Goal: Transaction & Acquisition: Purchase product/service

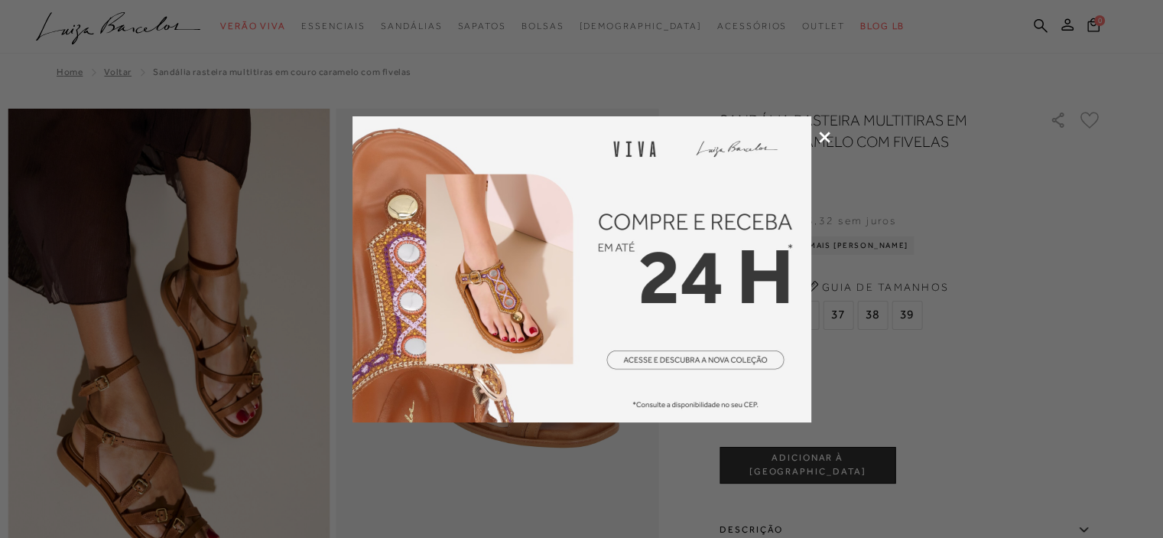
click at [816, 136] on div at bounding box center [581, 269] width 1163 height 538
click at [824, 143] on div at bounding box center [581, 269] width 1163 height 538
click at [819, 138] on icon at bounding box center [824, 137] width 11 height 11
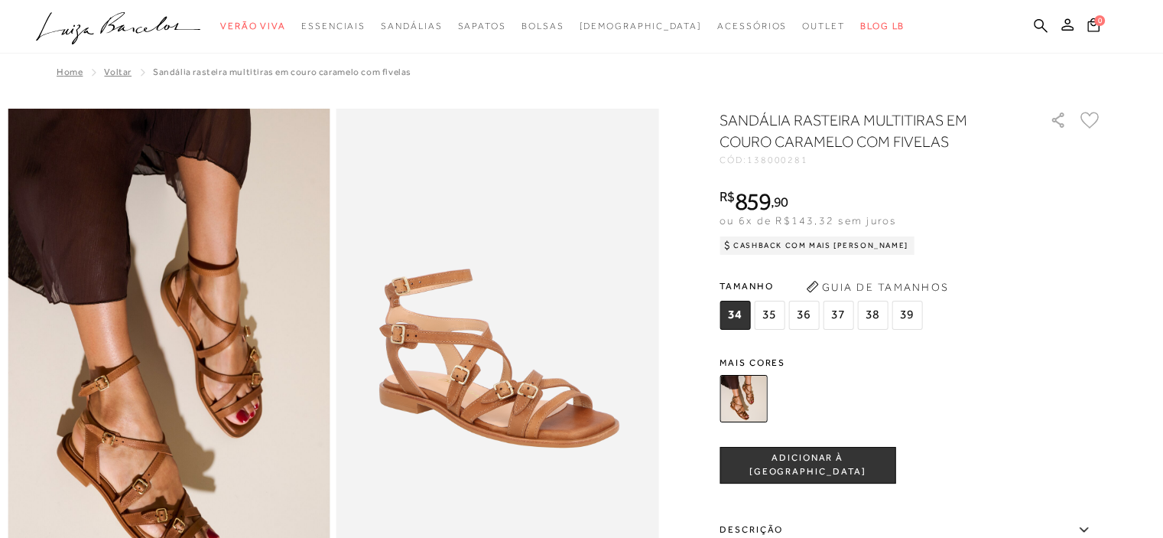
click at [119, 73] on span "Voltar" at bounding box center [118, 72] width 28 height 11
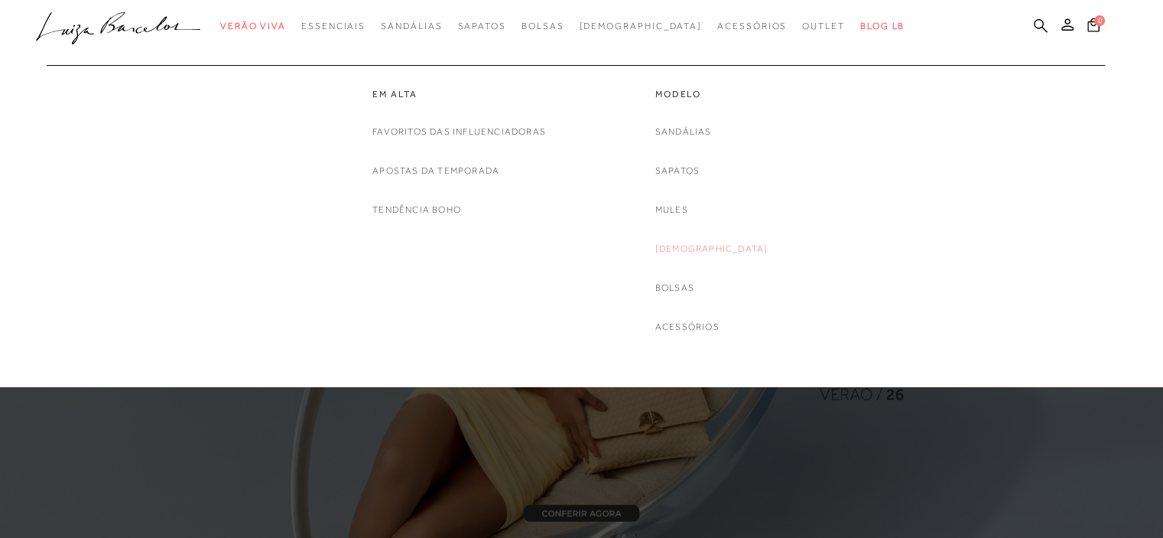
click at [701, 244] on link "[DEMOGRAPHIC_DATA]" at bounding box center [712, 249] width 113 height 16
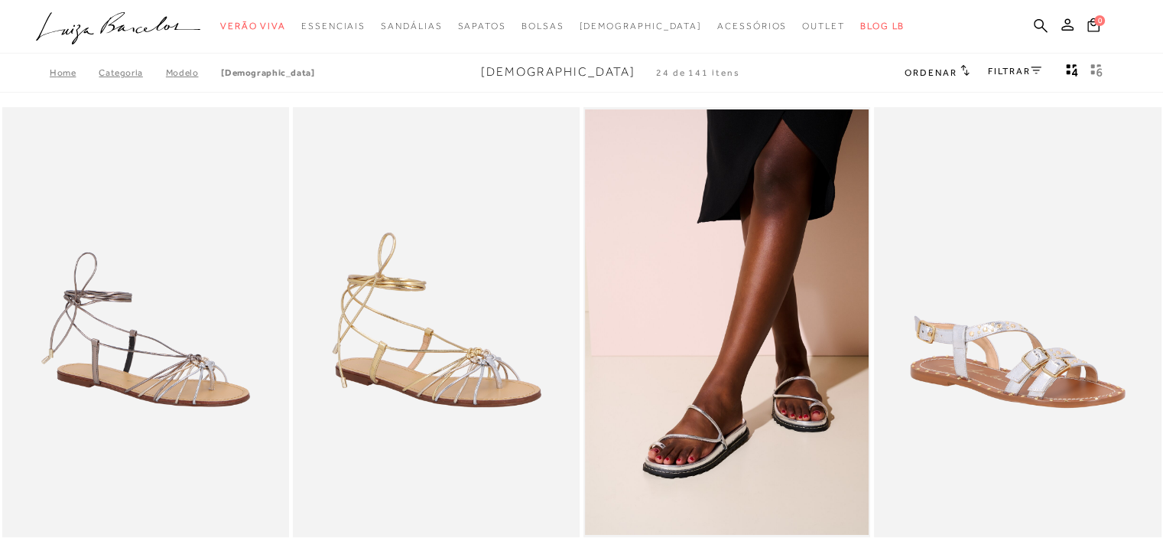
click at [1031, 67] on icon at bounding box center [1036, 71] width 11 height 8
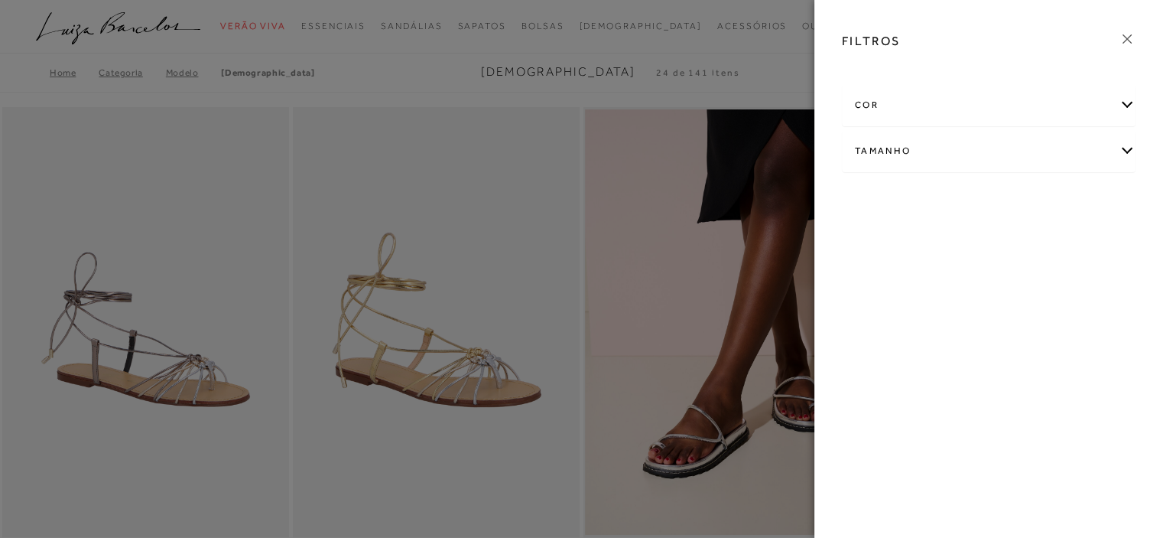
click at [1131, 158] on div "Tamanho" at bounding box center [989, 151] width 292 height 41
click at [1004, 242] on span "38" at bounding box center [1010, 240] width 22 height 11
click at [1004, 242] on input "38" at bounding box center [1002, 243] width 15 height 15
checkbox input "true"
click at [1056, 239] on span "39" at bounding box center [1053, 240] width 22 height 11
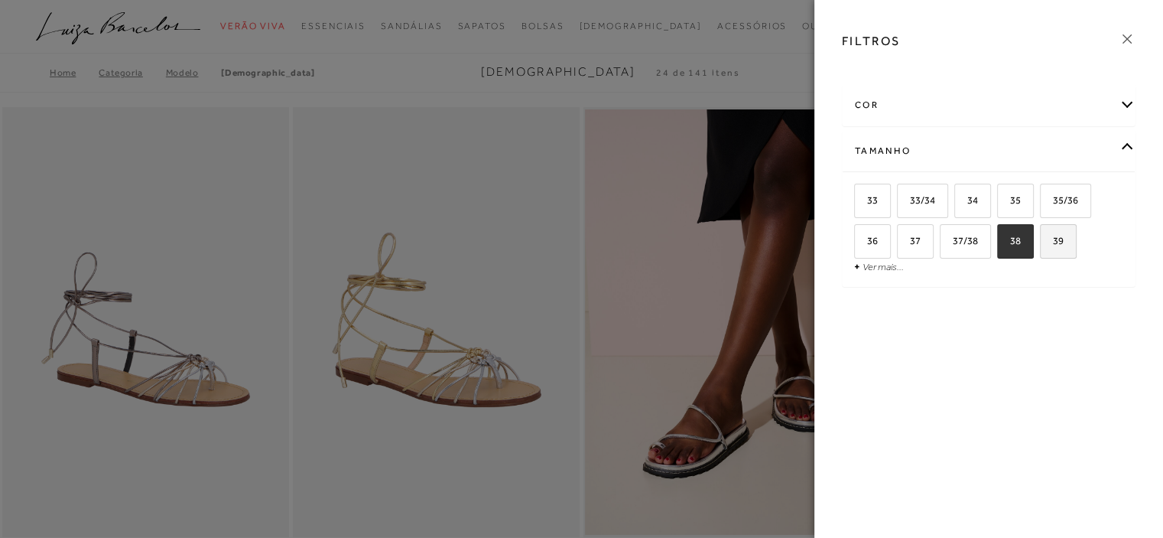
click at [1053, 239] on input "39" at bounding box center [1045, 243] width 15 height 15
checkbox input "true"
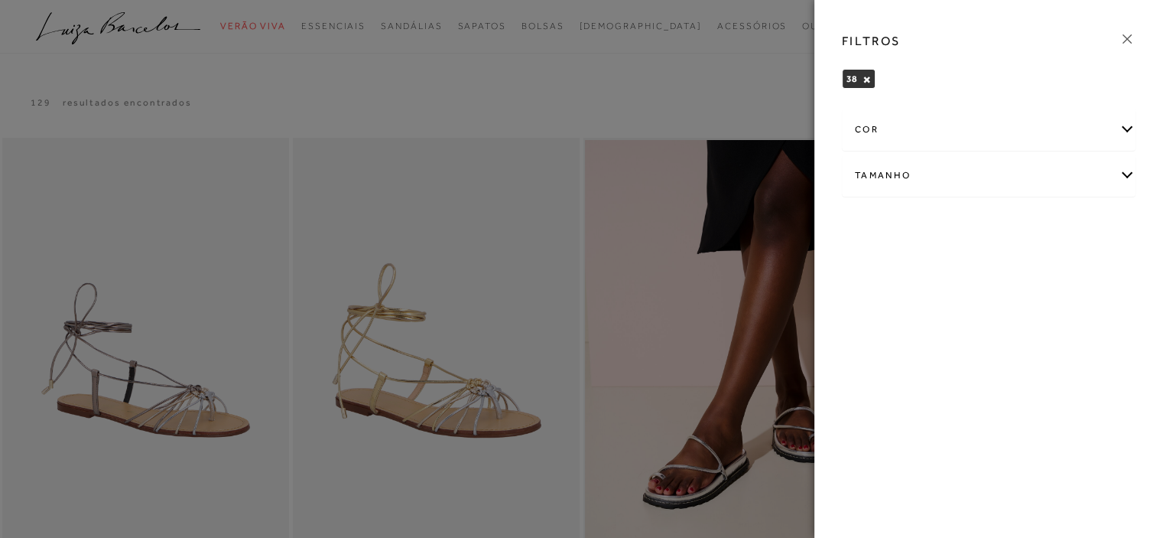
click at [1123, 178] on div "Tamanho" at bounding box center [989, 175] width 292 height 41
click at [1058, 253] on label "39" at bounding box center [1058, 265] width 35 height 33
click at [1053, 260] on input "39" at bounding box center [1045, 267] width 15 height 15
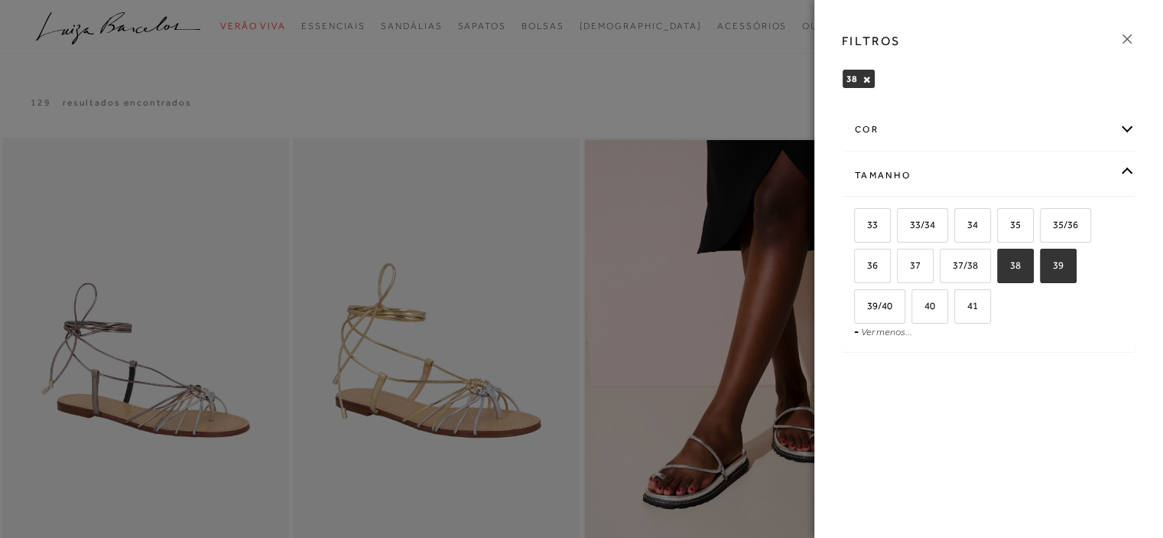
checkbox input "true"
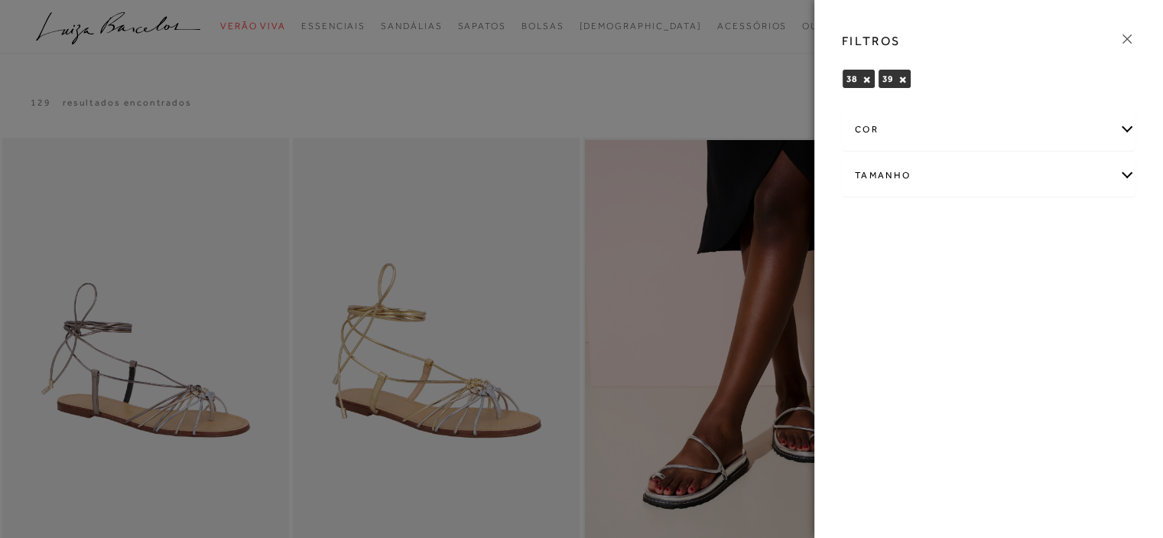
click at [1123, 174] on div "Tamanho" at bounding box center [989, 175] width 292 height 41
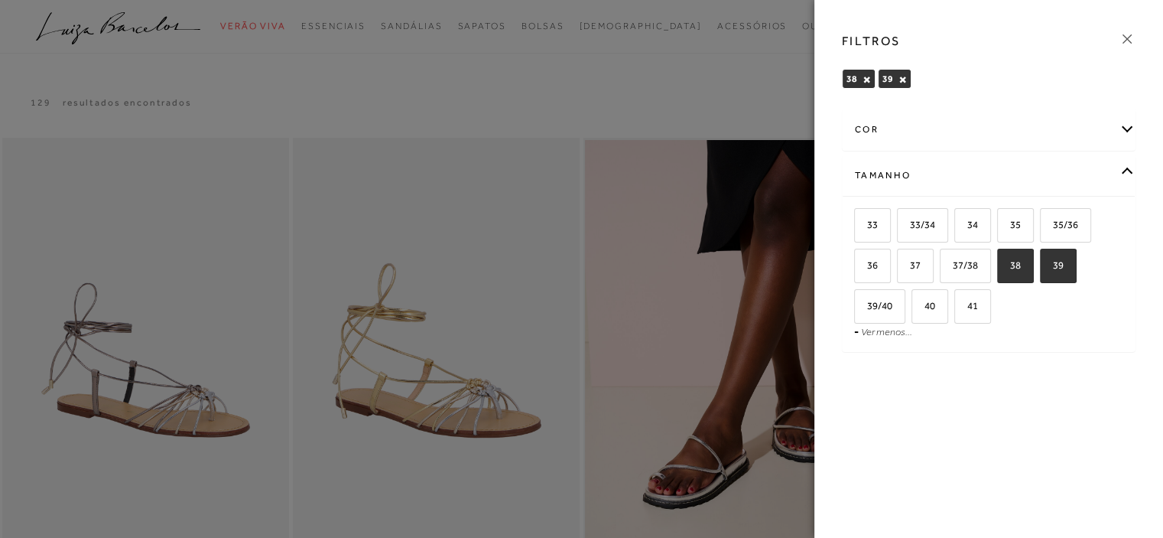
click at [529, 103] on div at bounding box center [581, 269] width 1163 height 538
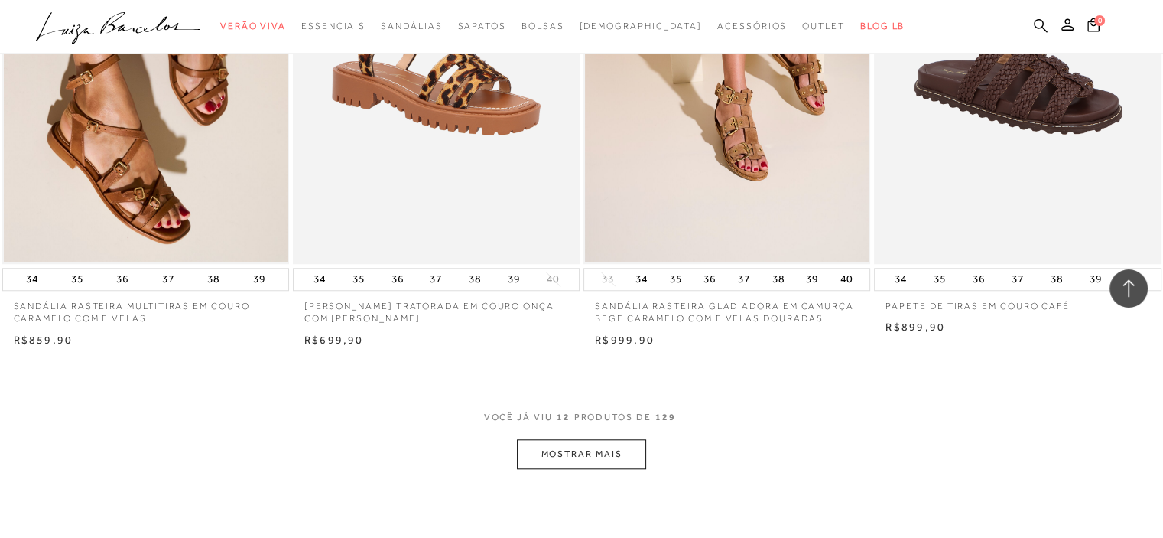
scroll to position [1453, 0]
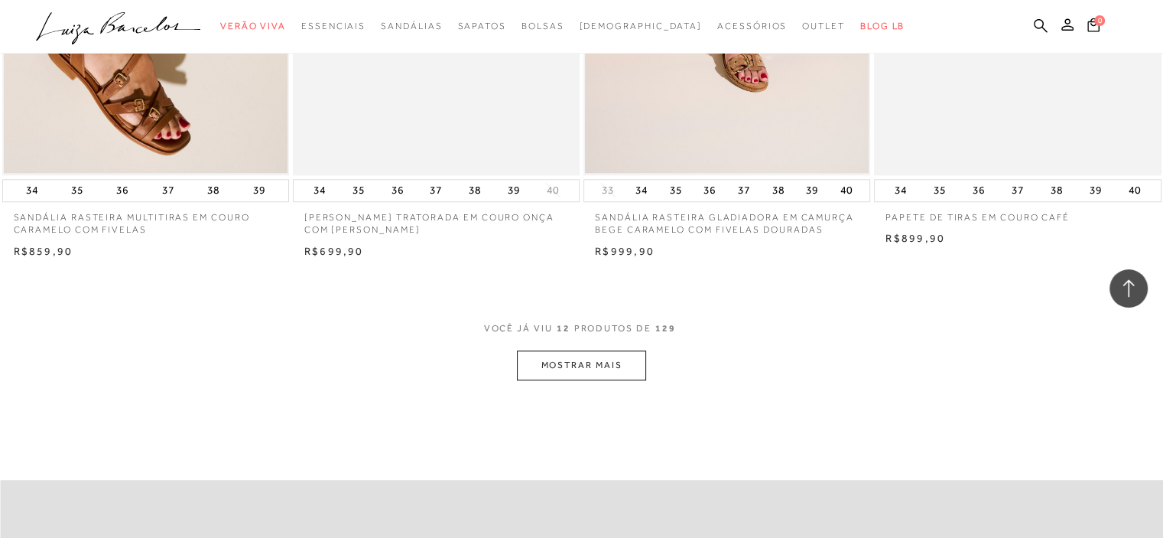
click at [572, 364] on button "MOSTRAR MAIS" at bounding box center [581, 365] width 129 height 30
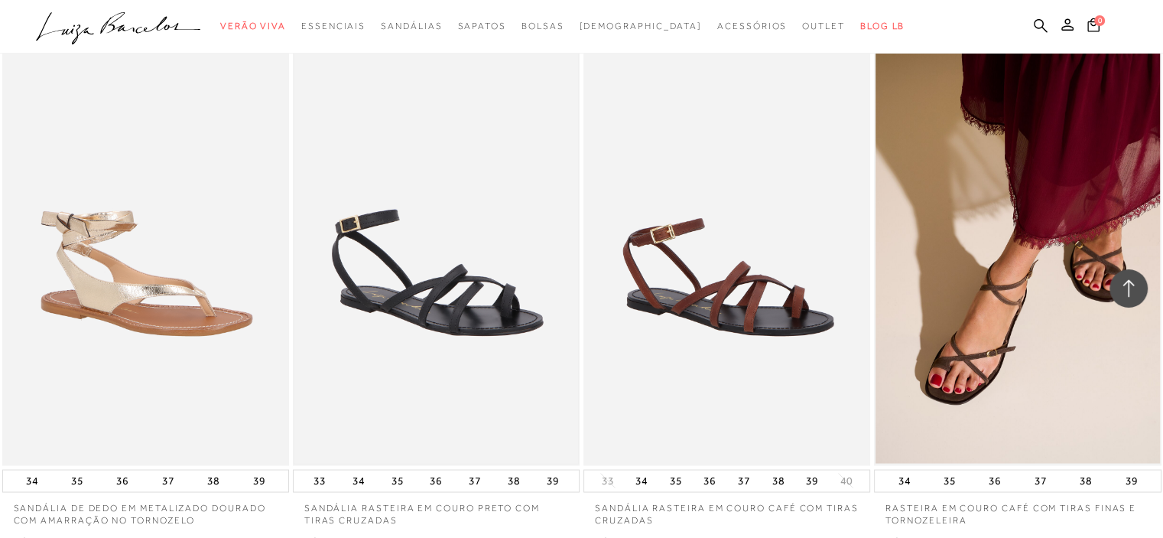
scroll to position [3136, 0]
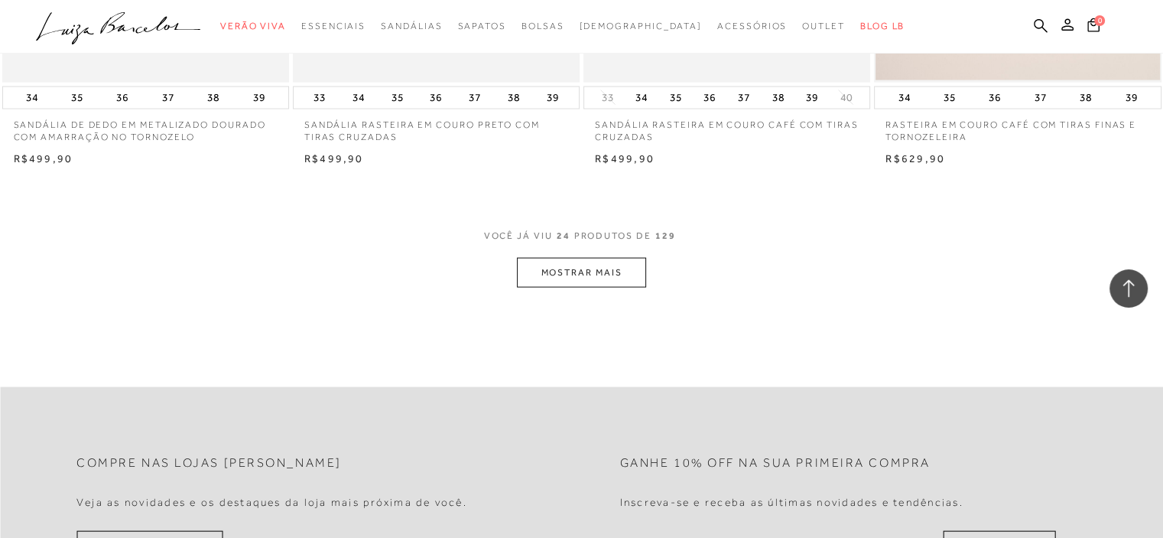
click at [577, 268] on button "MOSTRAR MAIS" at bounding box center [581, 273] width 129 height 30
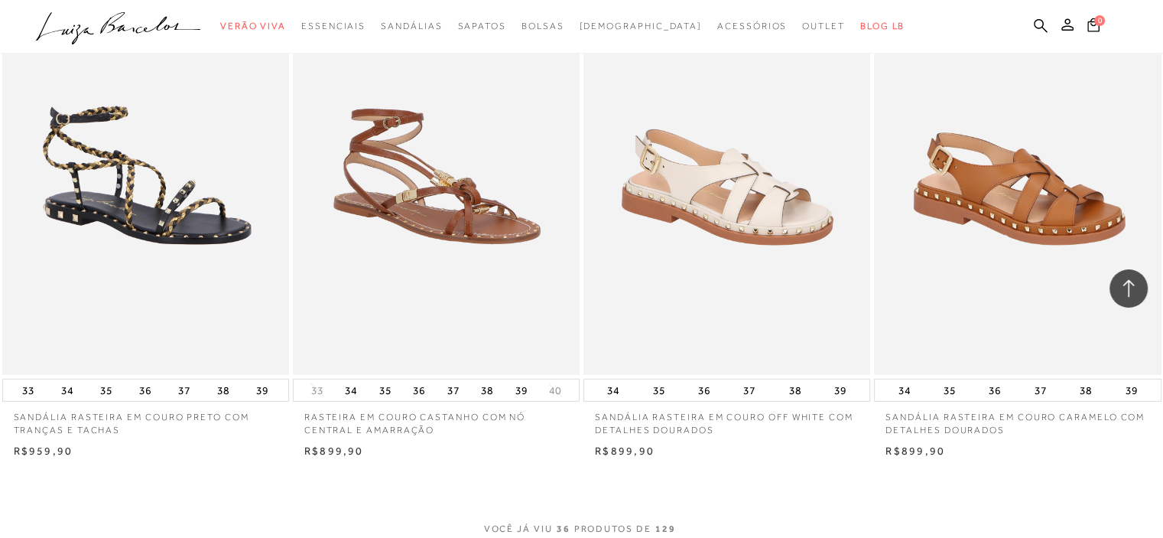
scroll to position [4513, 0]
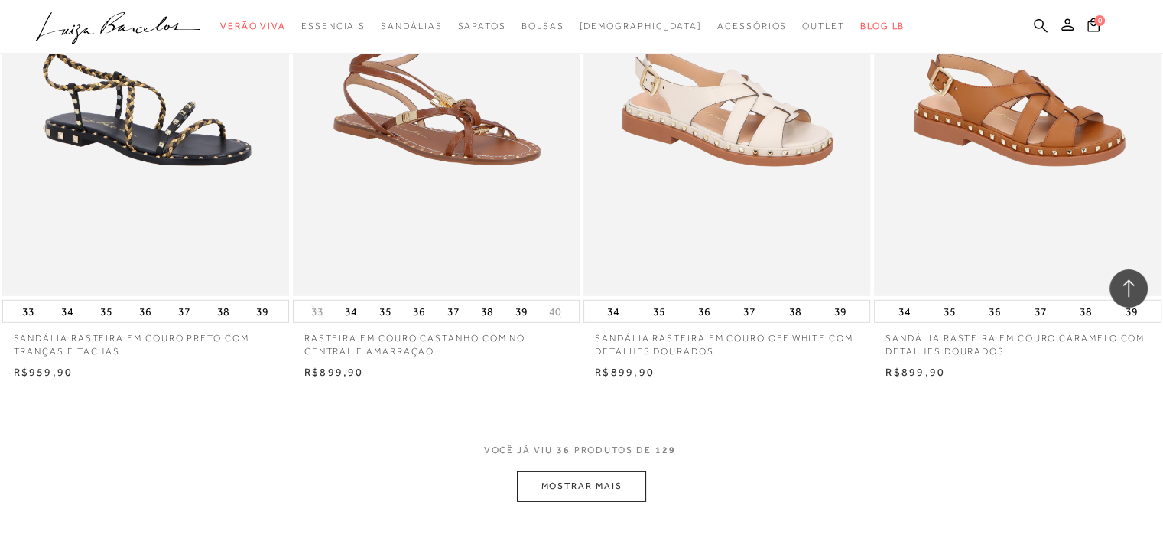
click at [603, 486] on button "MOSTRAR MAIS" at bounding box center [581, 486] width 129 height 30
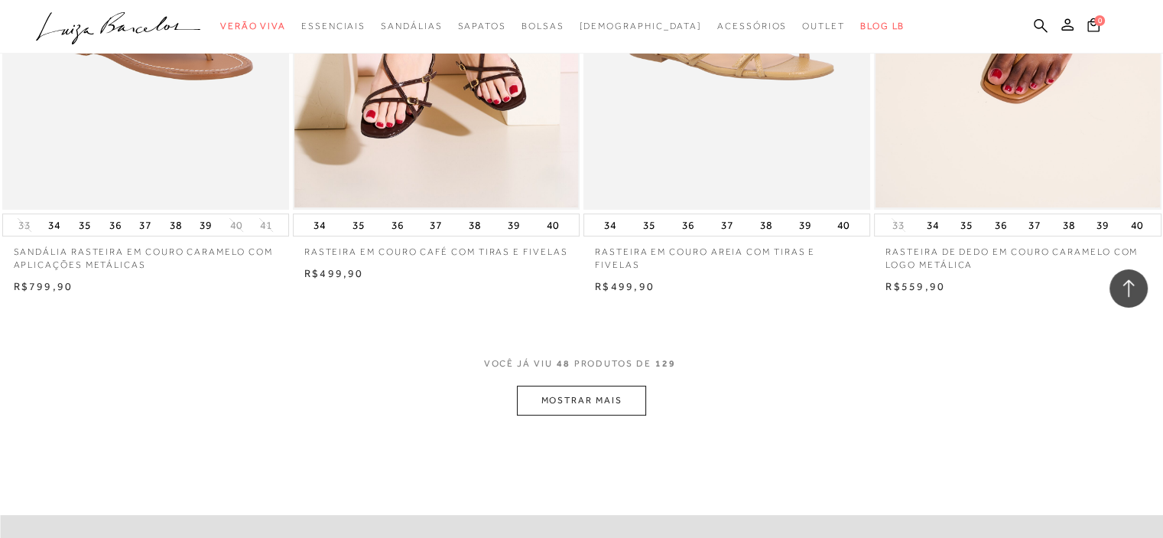
scroll to position [6272, 0]
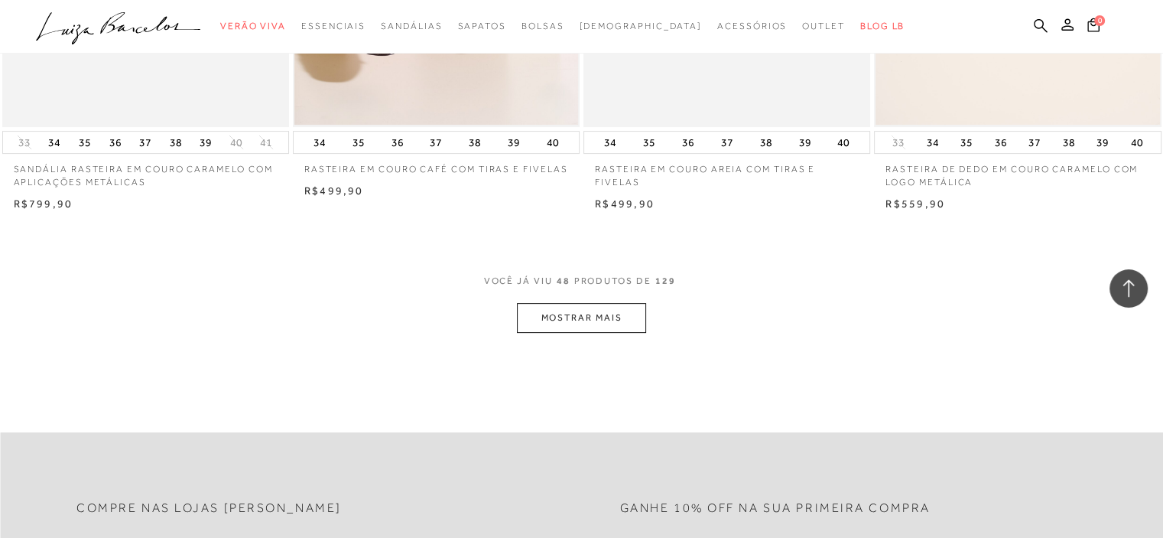
click at [628, 308] on button "MOSTRAR MAIS" at bounding box center [581, 318] width 129 height 30
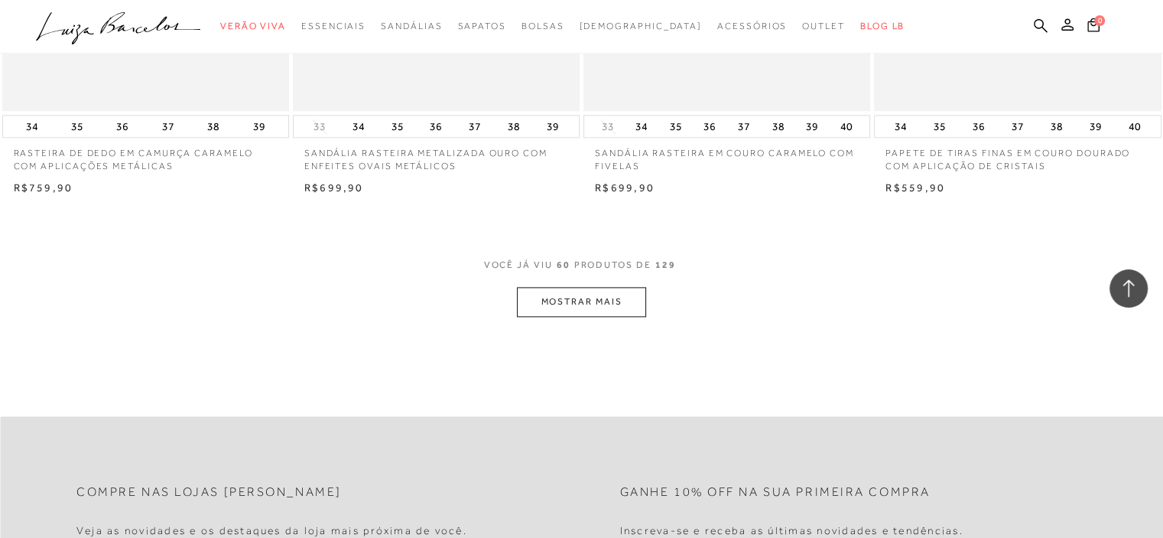
scroll to position [8108, 0]
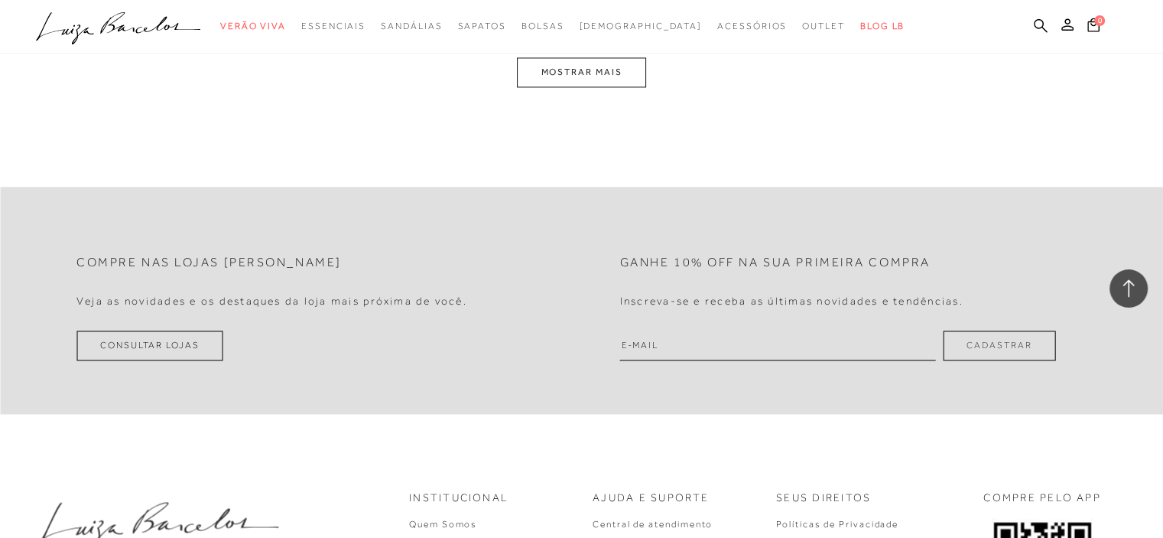
click at [584, 70] on button "MOSTRAR MAIS" at bounding box center [581, 72] width 129 height 30
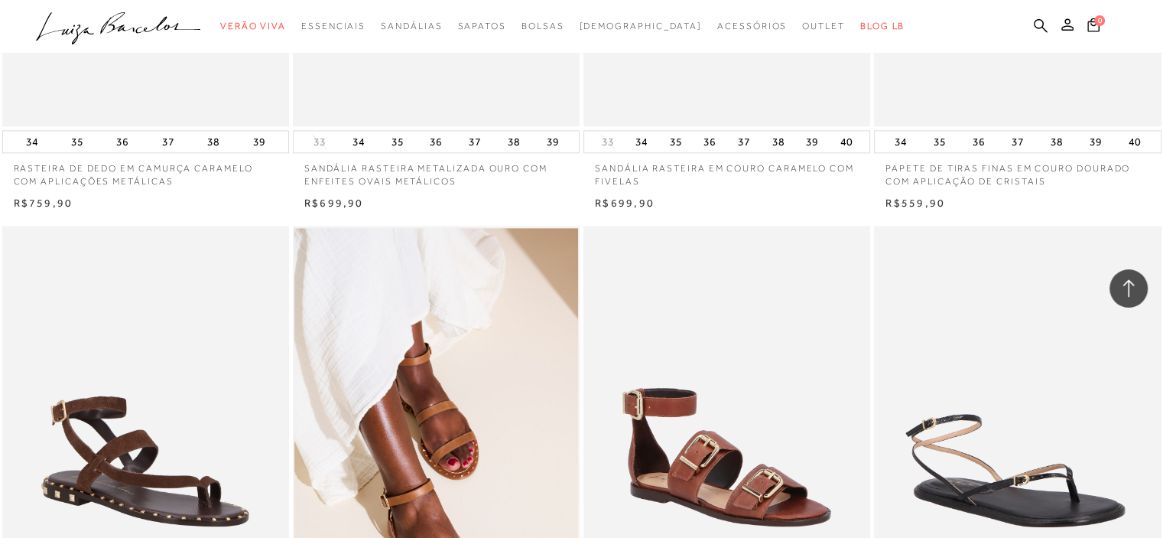
scroll to position [7863, 0]
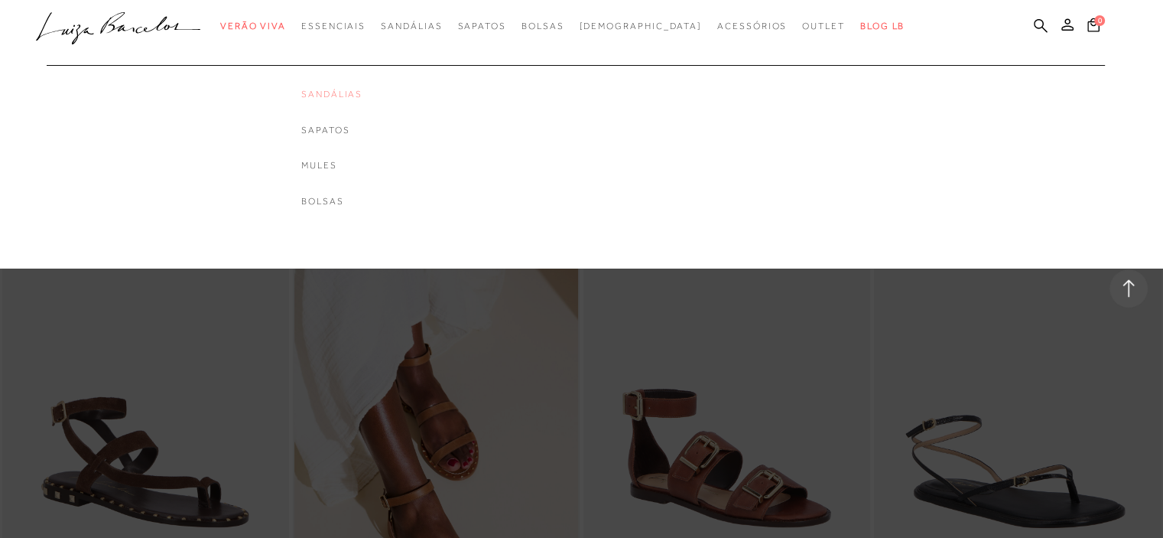
click at [363, 94] on link "Sandálias" at bounding box center [331, 94] width 61 height 13
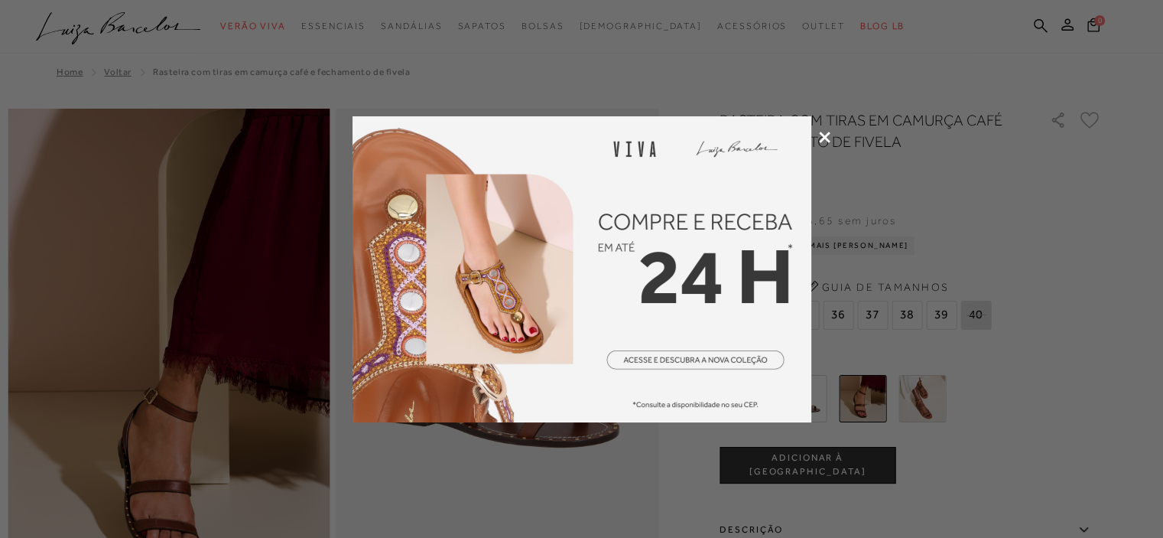
click at [819, 140] on icon at bounding box center [824, 137] width 11 height 11
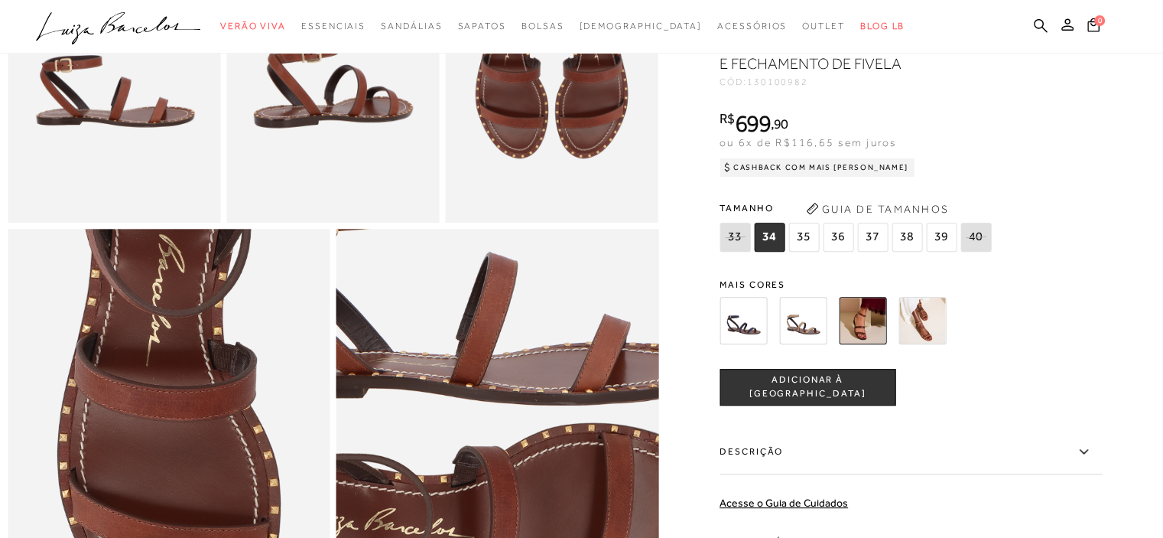
scroll to position [841, 0]
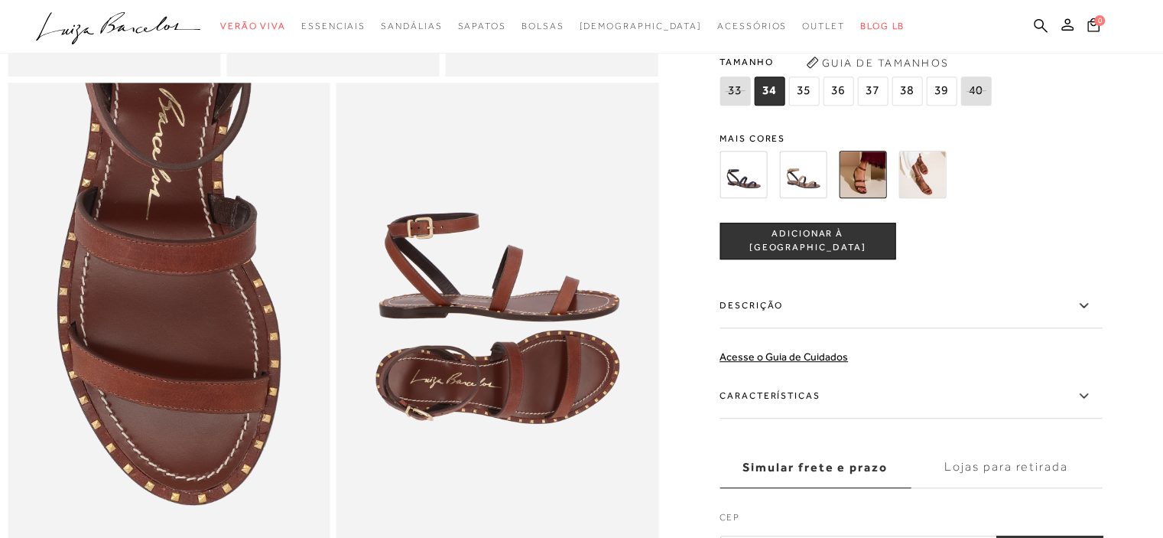
click at [939, 198] on img at bounding box center [922, 174] width 47 height 47
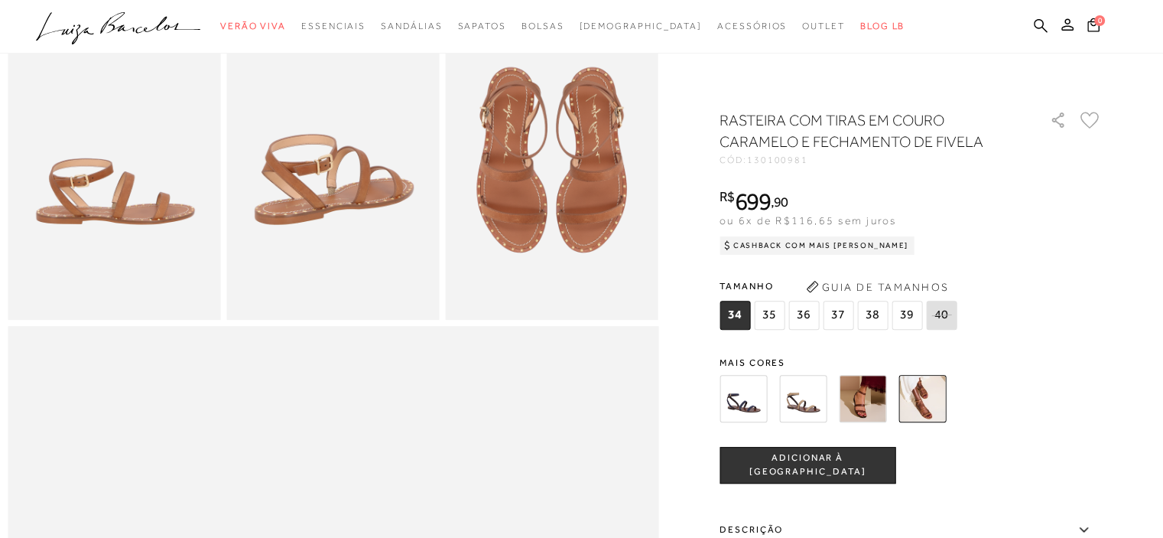
scroll to position [688, 0]
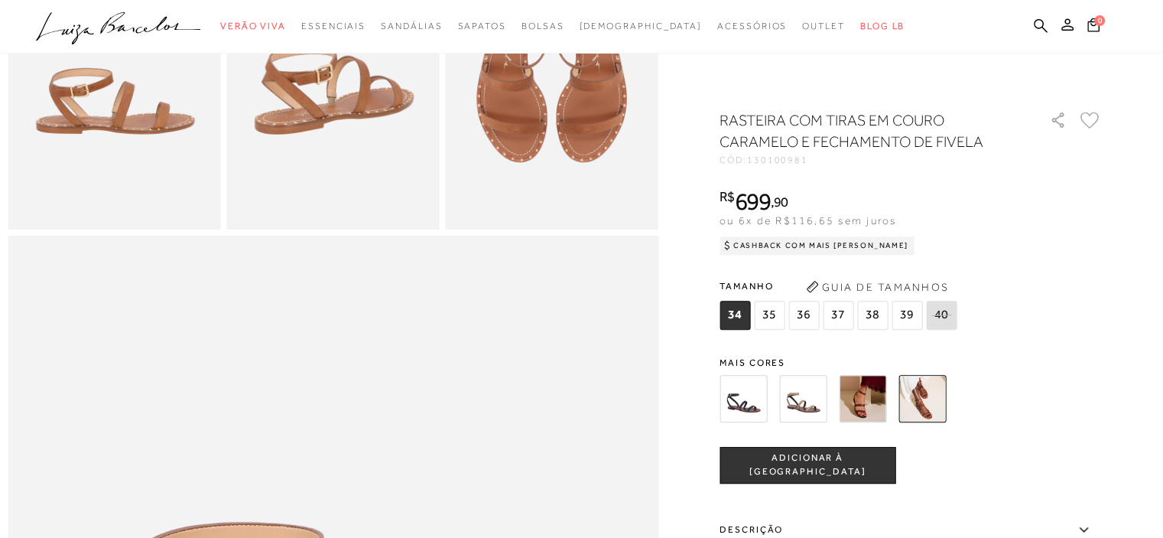
click at [748, 403] on img at bounding box center [743, 398] width 47 height 47
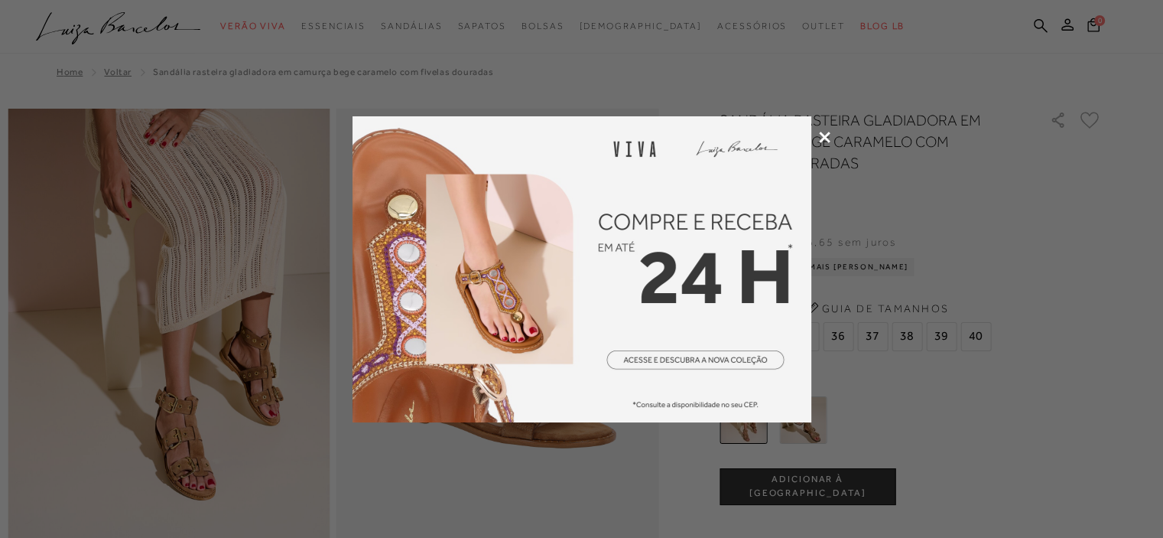
click at [818, 138] on div at bounding box center [581, 269] width 1163 height 538
click at [820, 138] on icon at bounding box center [824, 137] width 11 height 11
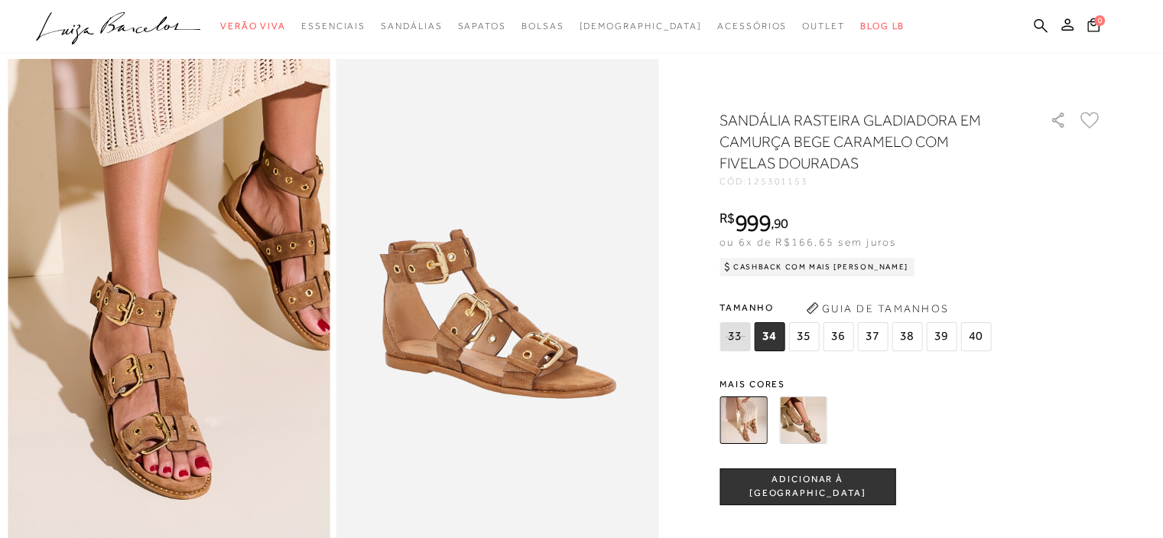
scroll to position [76, 0]
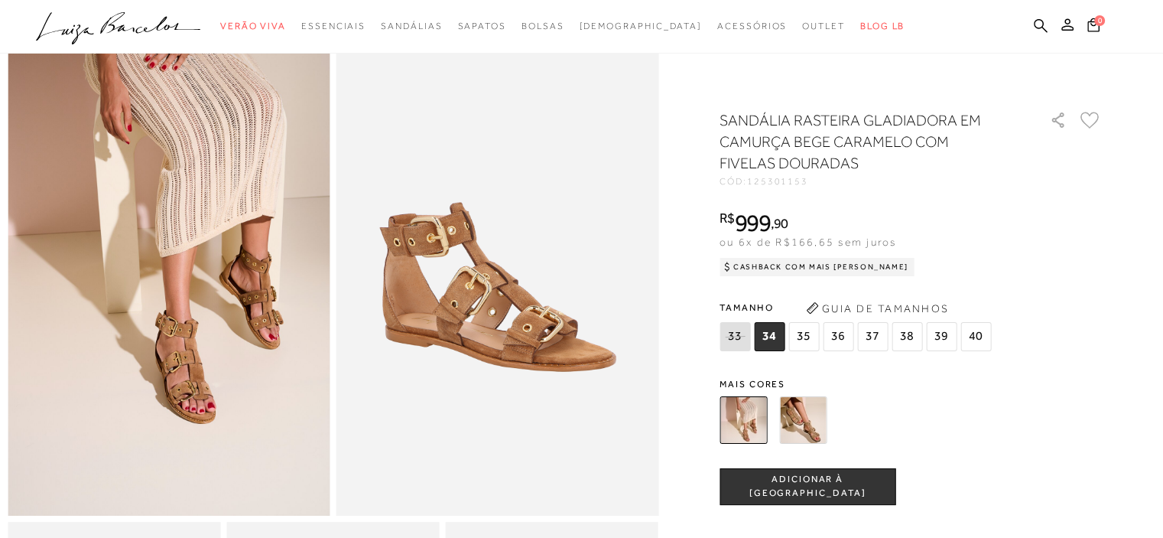
click at [808, 412] on img at bounding box center [802, 419] width 47 height 47
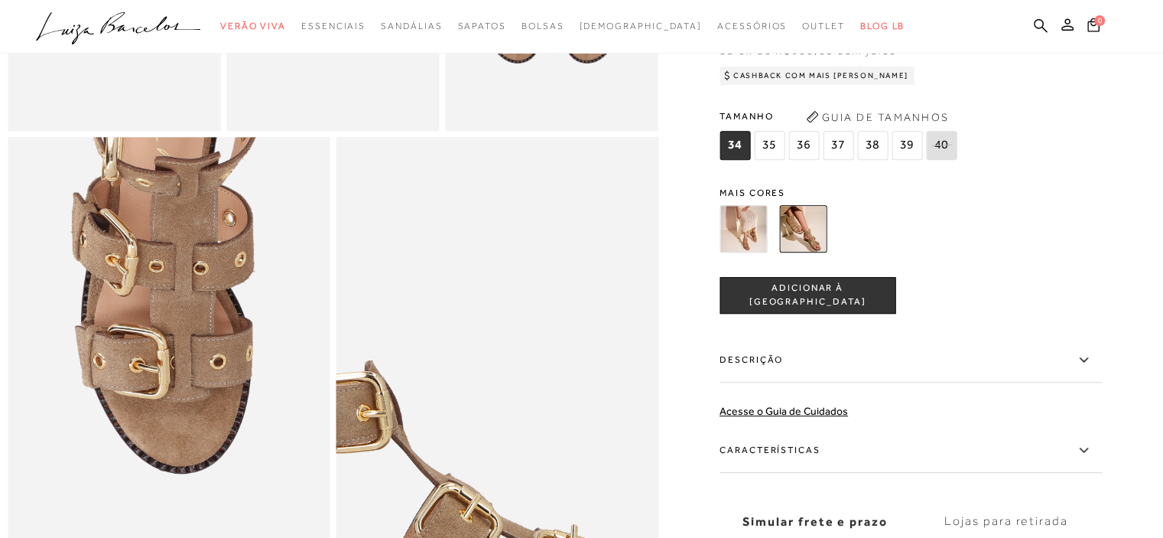
scroll to position [918, 0]
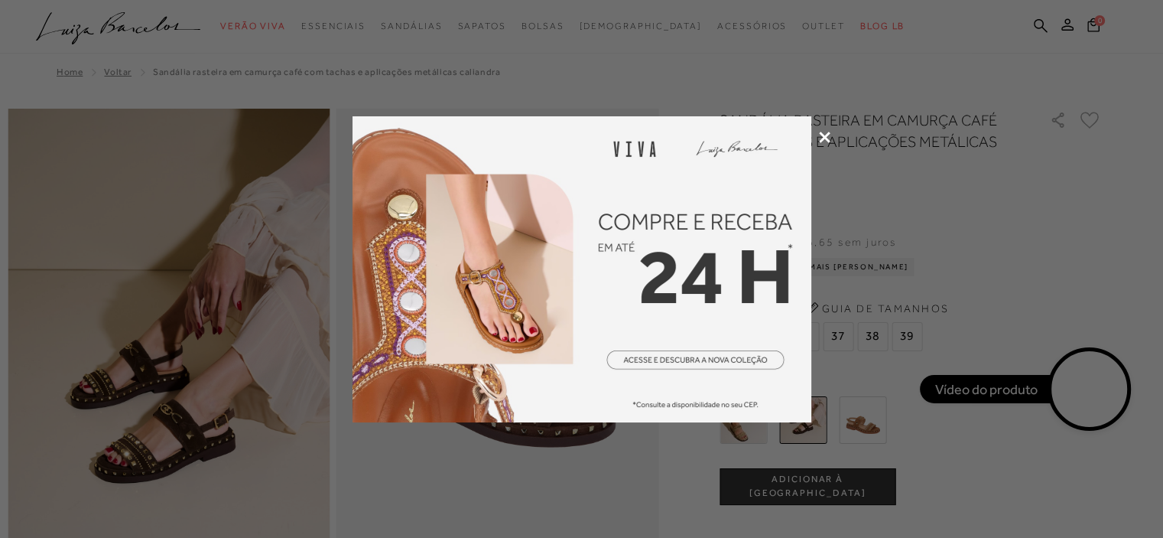
click at [820, 135] on icon at bounding box center [824, 137] width 11 height 11
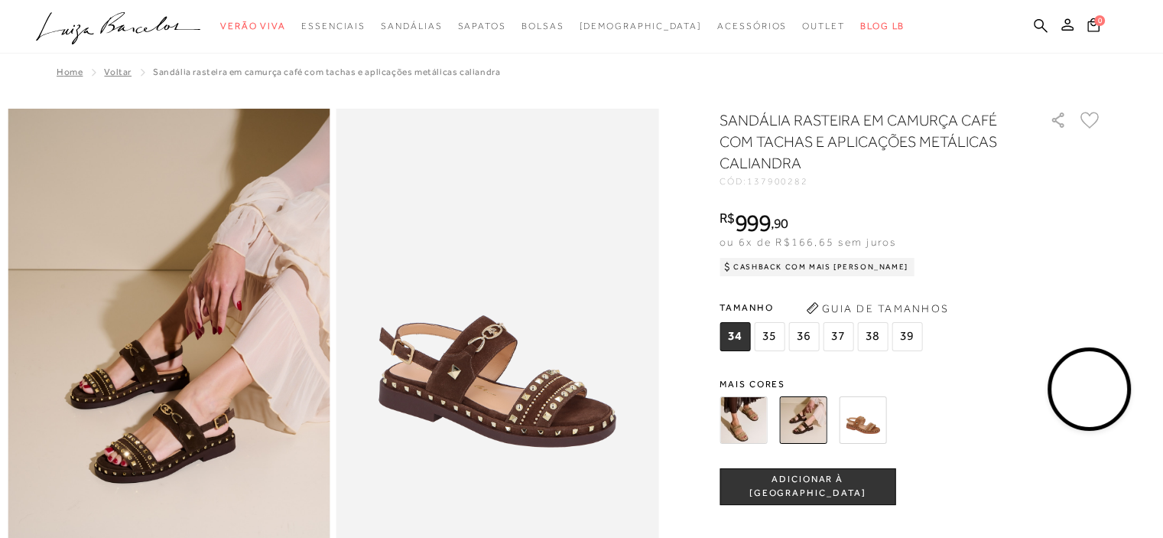
click at [883, 409] on img at bounding box center [862, 419] width 47 height 47
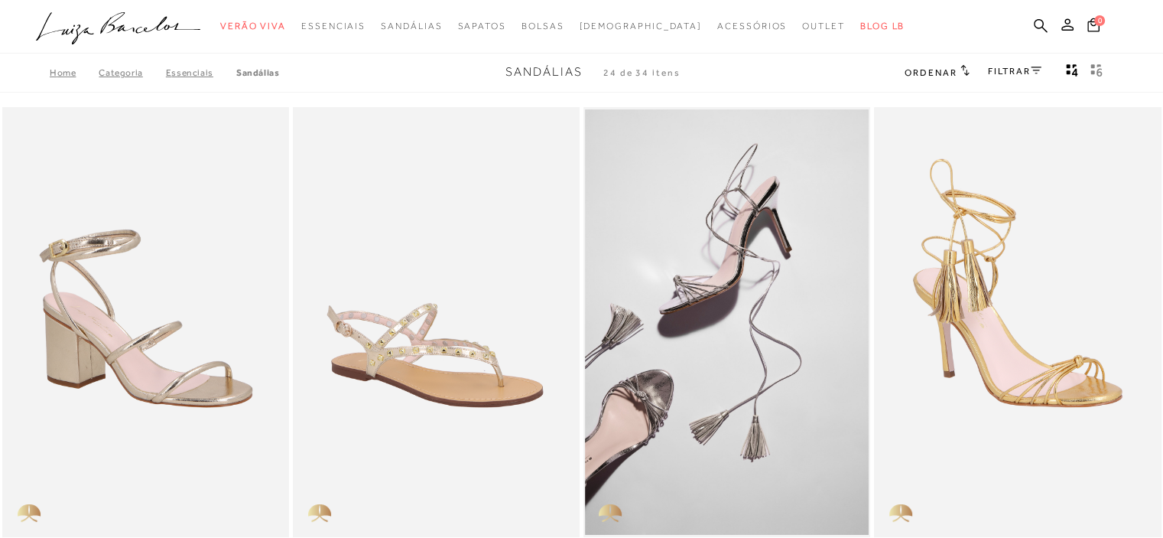
click at [148, 33] on icon ".a{fill-rule:evenodd;}" at bounding box center [118, 28] width 165 height 32
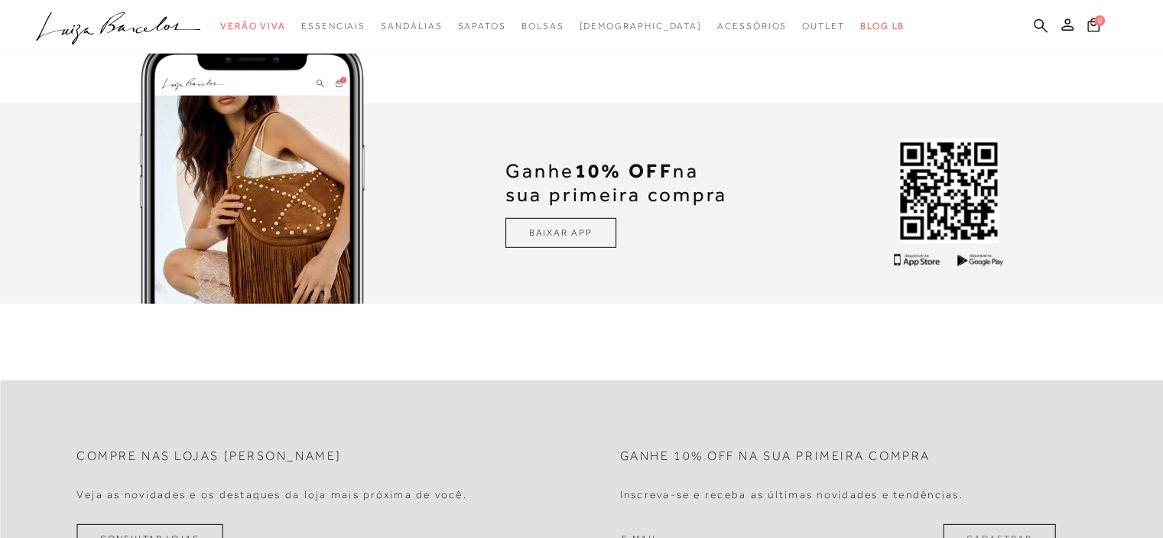
scroll to position [4590, 0]
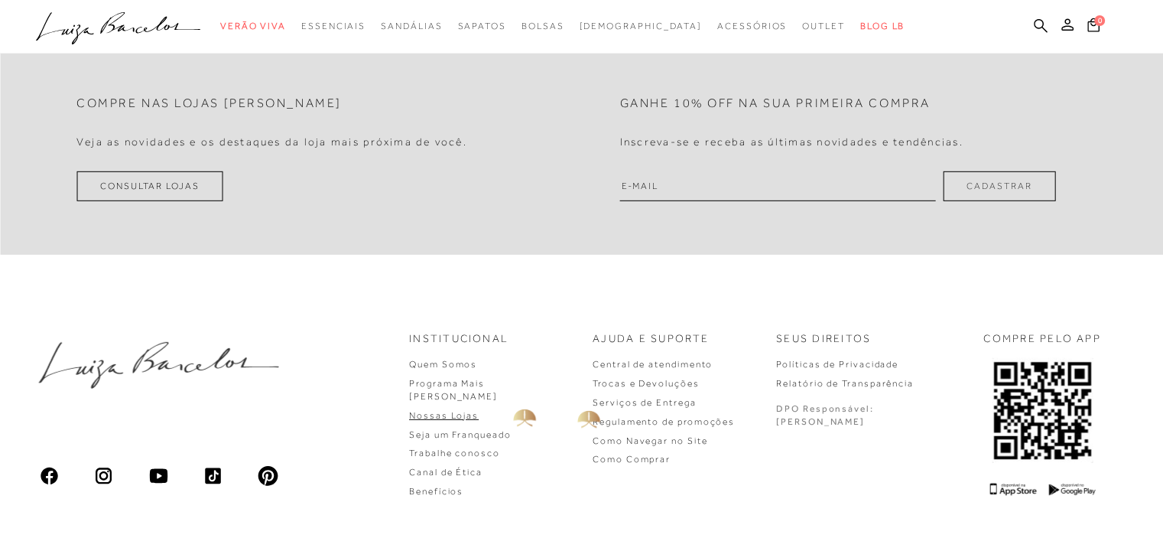
click at [479, 410] on link "Nossas Lojas" at bounding box center [444, 415] width 70 height 11
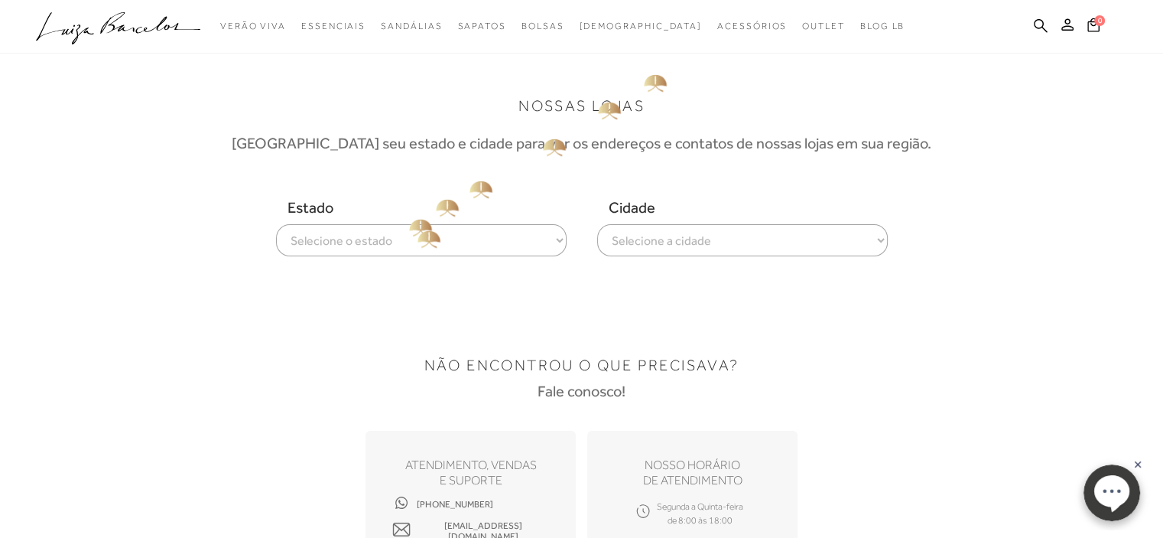
click at [408, 234] on select "Selecione o estado [GEOGRAPHIC_DATA] [GEOGRAPHIC_DATA] [GEOGRAPHIC_DATA] [GEOGR…" at bounding box center [421, 240] width 291 height 32
select select
click at [276, 224] on select "Selecione o estado [GEOGRAPHIC_DATA] [GEOGRAPHIC_DATA] [GEOGRAPHIC_DATA] [GEOGR…" at bounding box center [421, 240] width 291 height 32
click at [728, 239] on select "Selecione a cidade ver todas Americana Araraquara [PERSON_NAME][GEOGRAPHIC_DATA…" at bounding box center [742, 240] width 291 height 32
select select "[GEOGRAPHIC_DATA]"
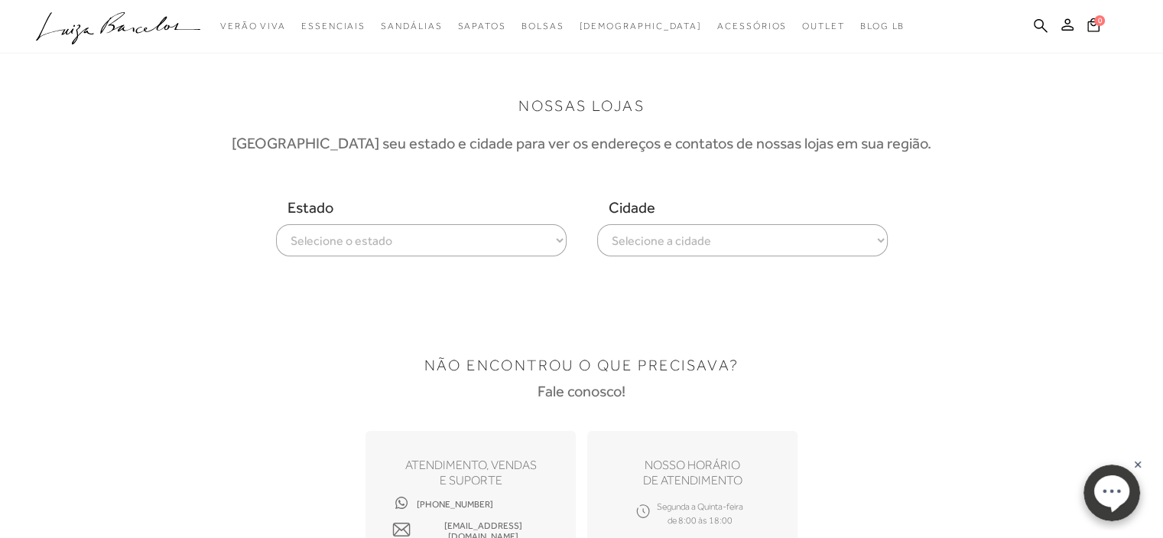
click at [597, 224] on select "Selecione a cidade ver todas Americana Araraquara [PERSON_NAME][GEOGRAPHIC_DATA…" at bounding box center [742, 240] width 291 height 32
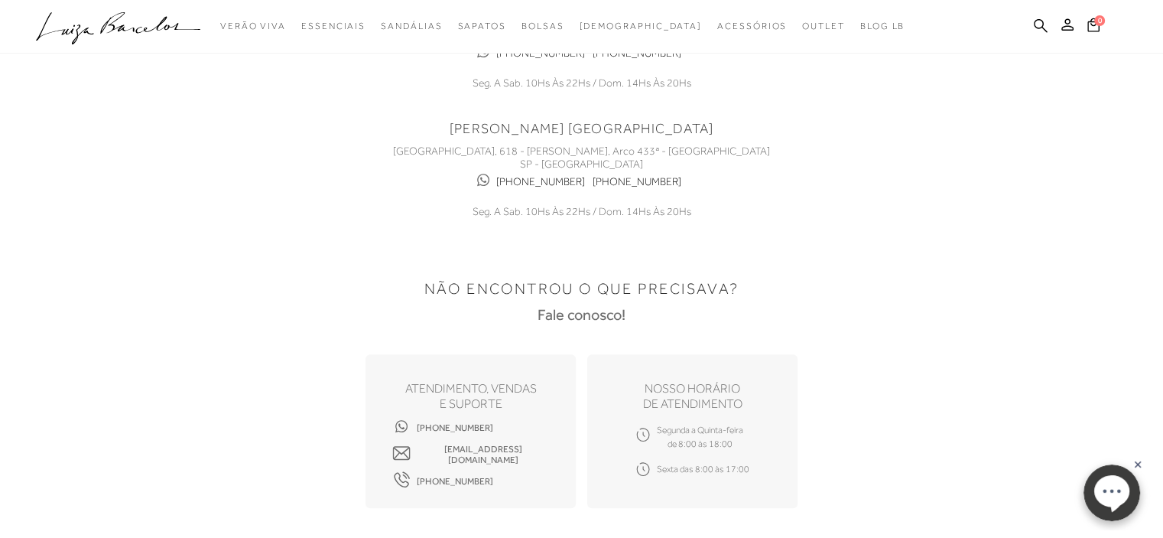
scroll to position [765, 0]
